Goal: Task Accomplishment & Management: Complete application form

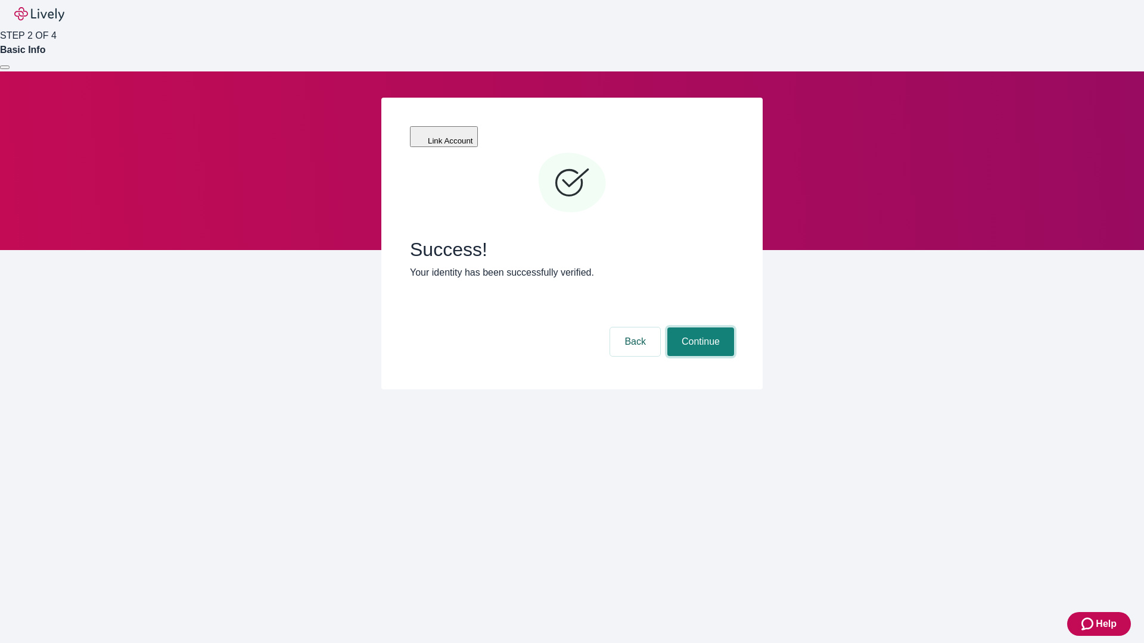
click at [699, 328] on button "Continue" at bounding box center [700, 342] width 67 height 29
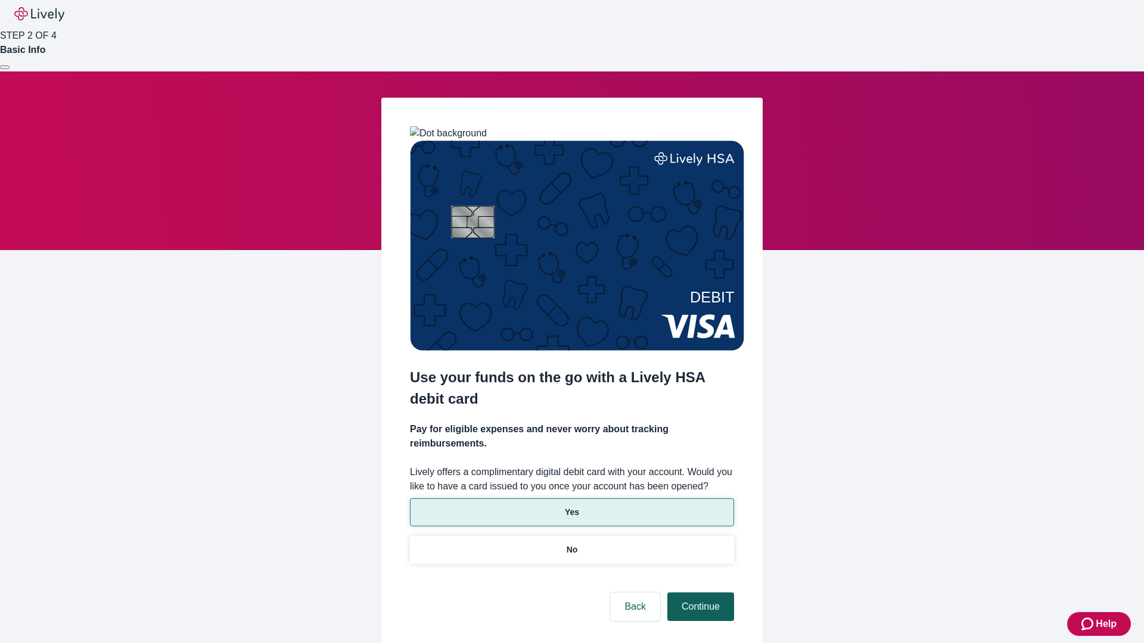
click at [571, 506] on p "Yes" at bounding box center [572, 512] width 14 height 13
click at [699, 593] on button "Continue" at bounding box center [700, 607] width 67 height 29
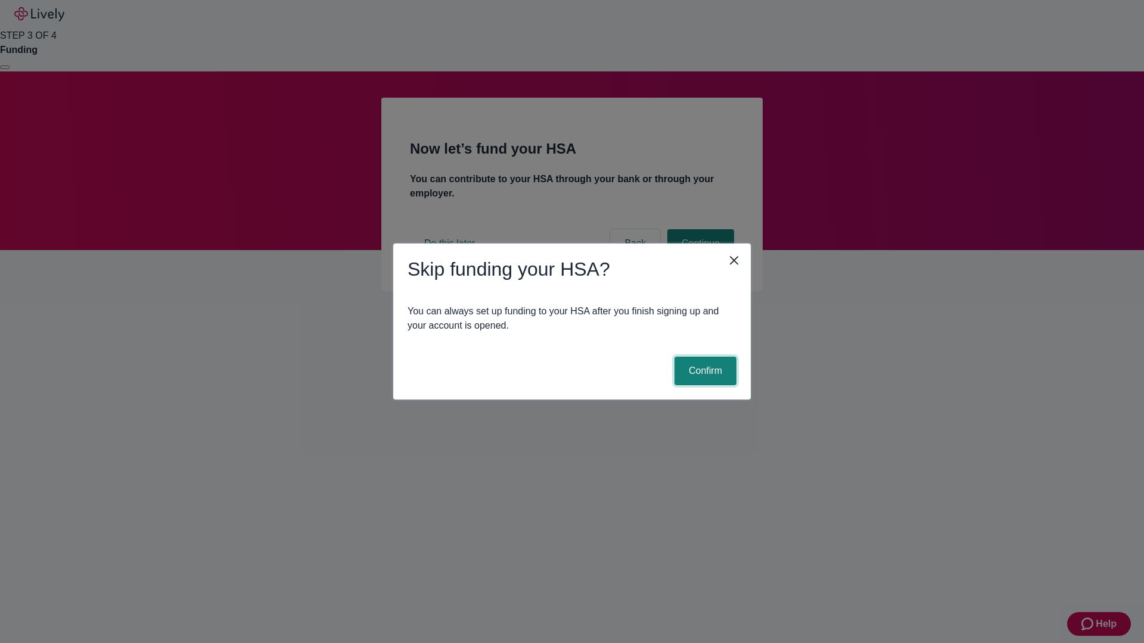
click at [703, 371] on button "Confirm" at bounding box center [705, 371] width 62 height 29
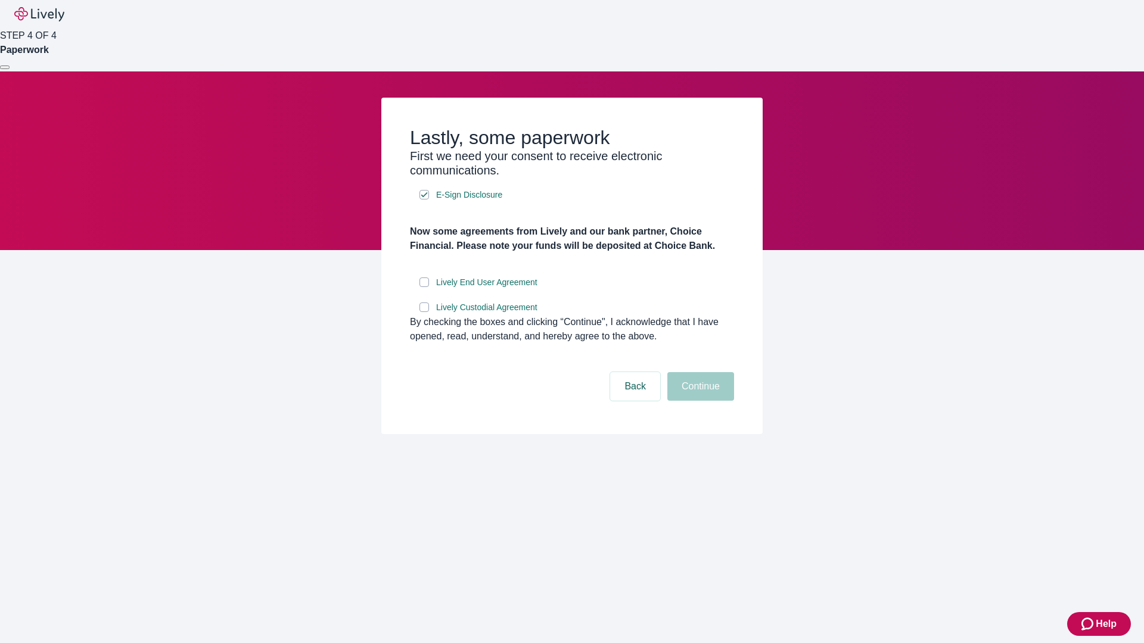
click at [424, 287] on input "Lively End User Agreement" at bounding box center [424, 283] width 10 height 10
checkbox input "true"
click at [424, 312] on input "Lively Custodial Agreement" at bounding box center [424, 308] width 10 height 10
checkbox input "true"
click at [699, 401] on button "Continue" at bounding box center [700, 386] width 67 height 29
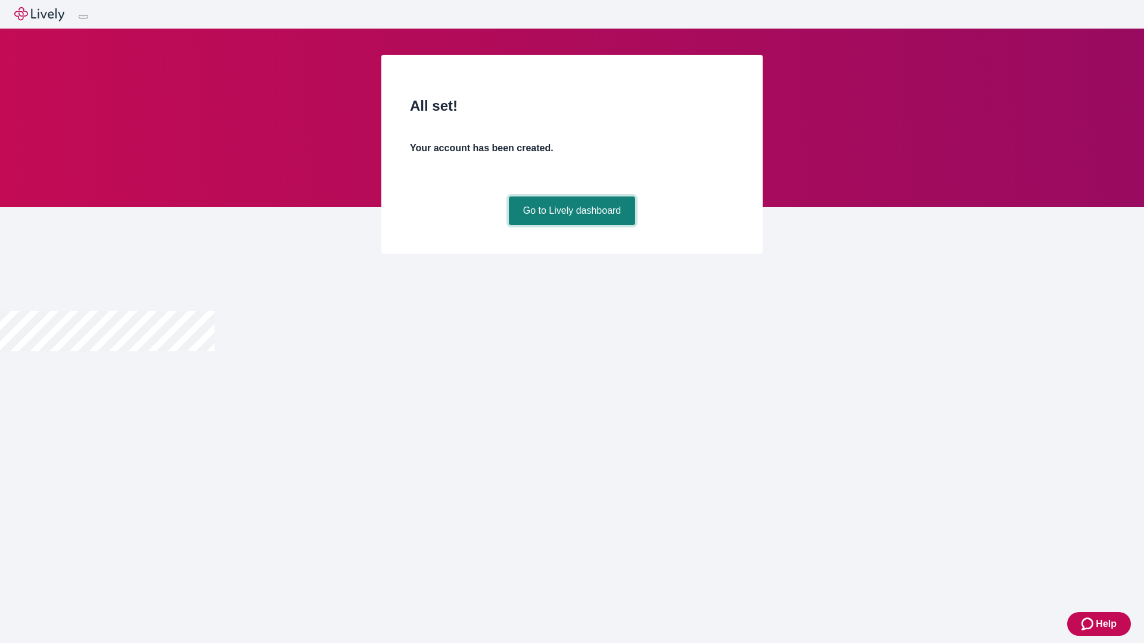
click at [571, 225] on link "Go to Lively dashboard" at bounding box center [572, 211] width 127 height 29
